Goal: Find specific page/section: Find specific page/section

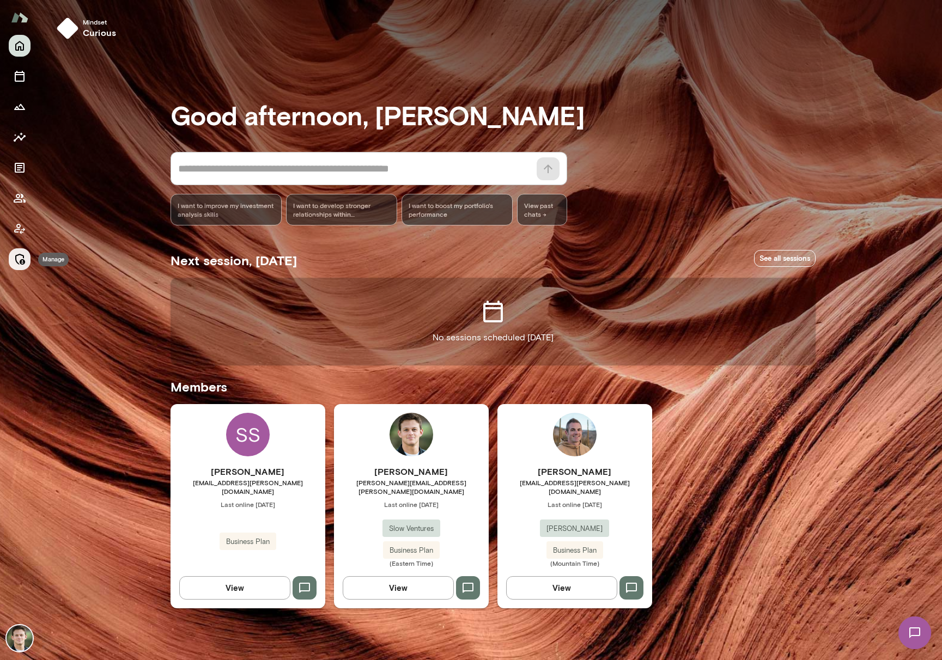
click at [21, 256] on icon "Manage" at bounding box center [19, 259] width 13 height 13
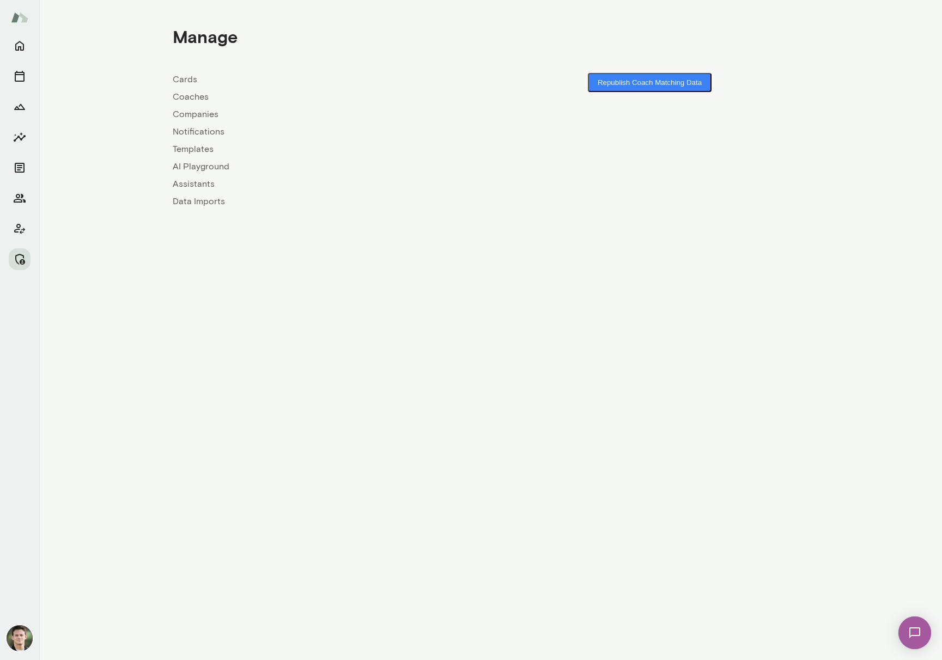
click at [190, 113] on link "Companies" at bounding box center [332, 114] width 318 height 13
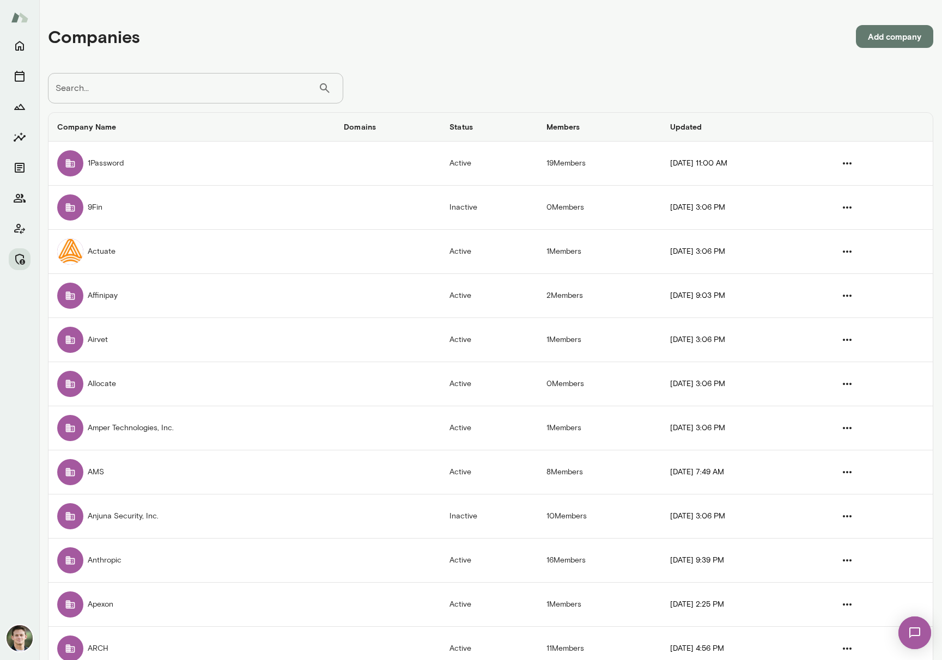
click at [130, 96] on input "Search..." at bounding box center [183, 88] width 270 height 30
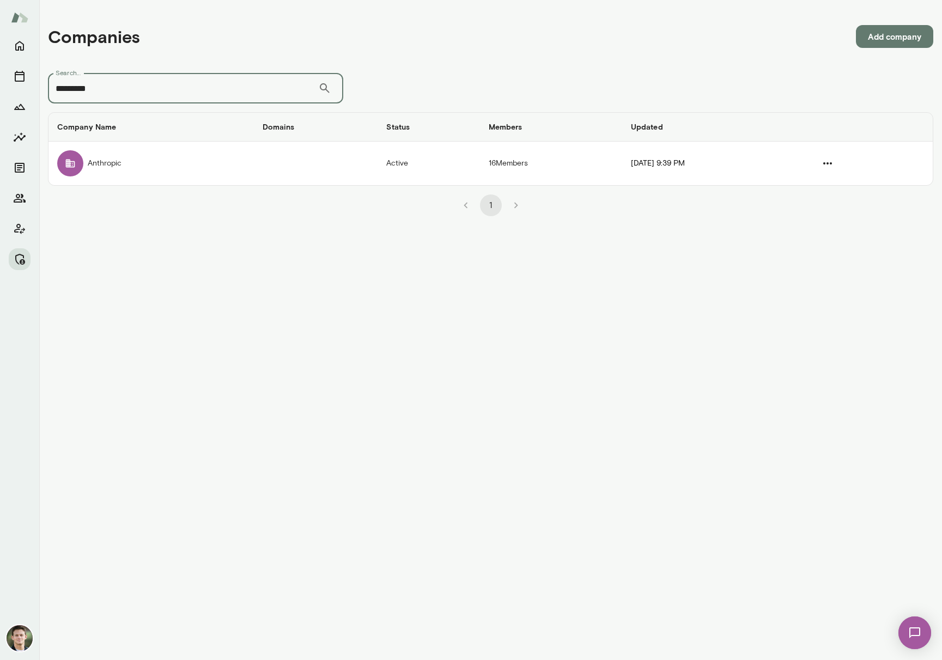
type input "*********"
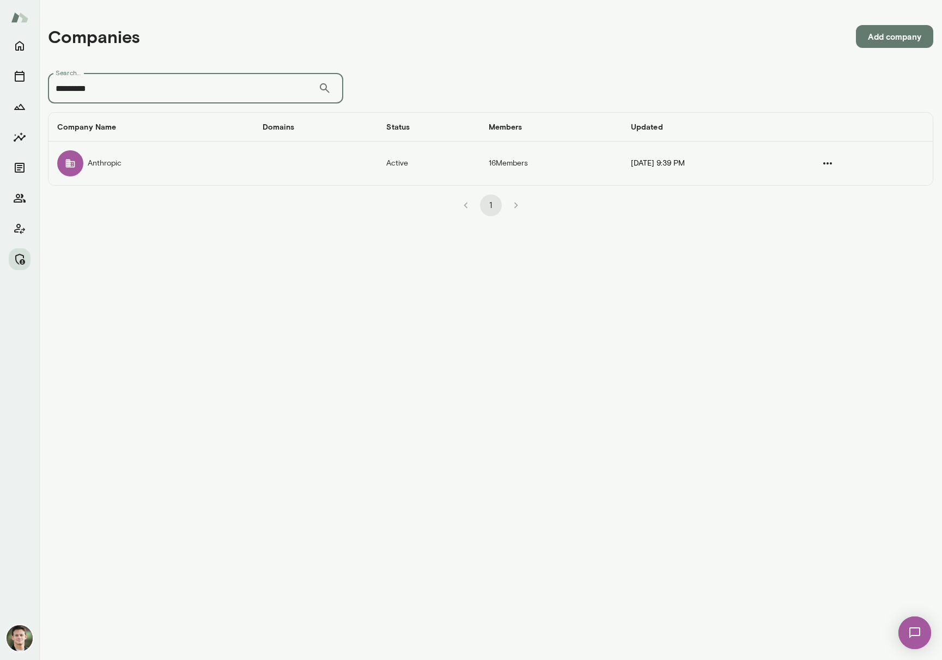
click at [170, 164] on td "Anthropic" at bounding box center [150, 164] width 205 height 44
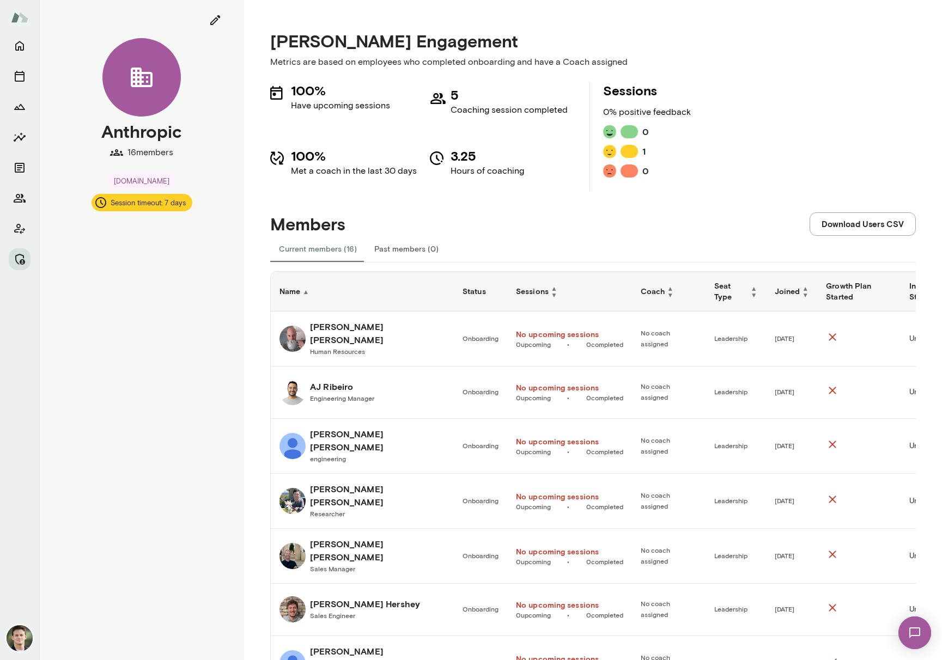
drag, startPoint x: 878, startPoint y: 83, endPoint x: 880, endPoint y: 76, distance: 7.4
click at [878, 82] on div "100% Have upcoming sessions 5 Coaching session completed 100% Met a coach in th…" at bounding box center [592, 136] width 645 height 109
